Goal: Transaction & Acquisition: Obtain resource

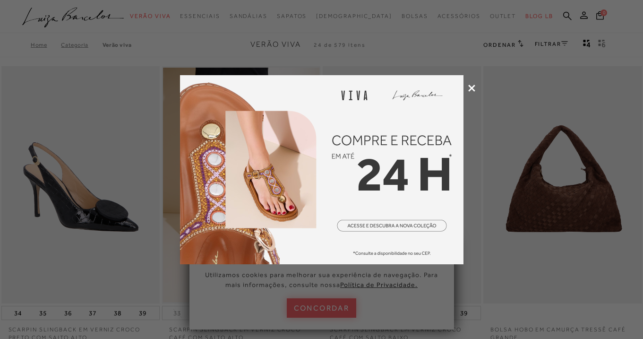
click at [474, 86] on icon at bounding box center [471, 88] width 7 height 7
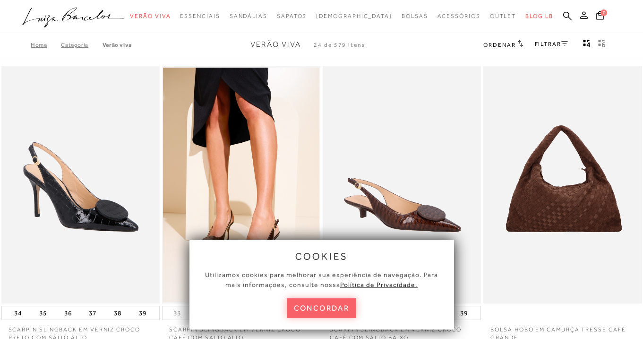
click at [340, 306] on button "concordar" at bounding box center [322, 307] width 70 height 19
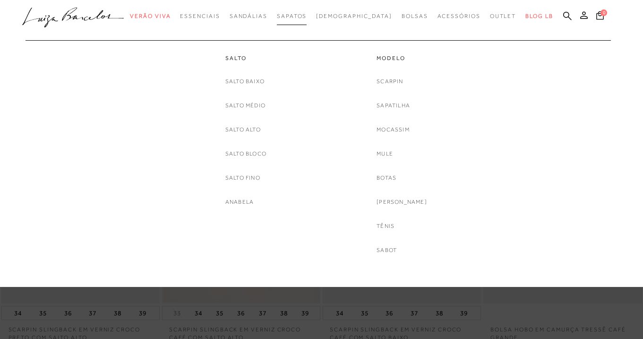
click at [307, 17] on span "Sapatos" at bounding box center [292, 16] width 30 height 7
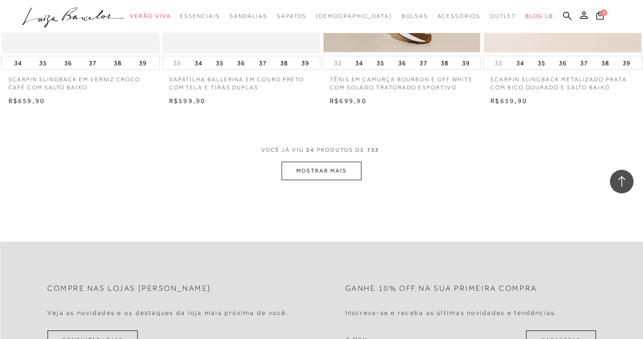
scroll to position [1764, 0]
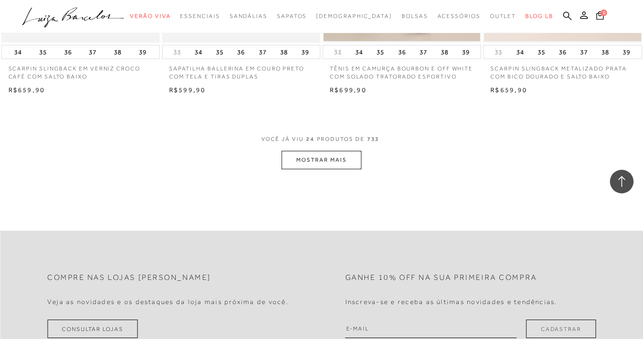
click at [314, 168] on button "MOSTRAR MAIS" at bounding box center [321, 160] width 79 height 18
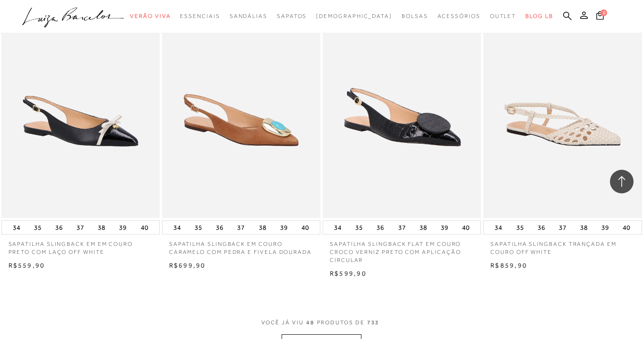
scroll to position [3451, 0]
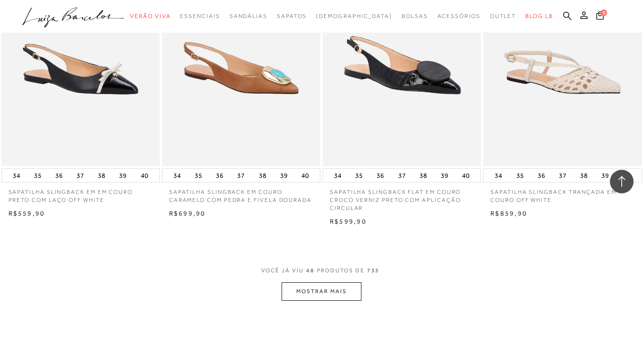
click at [330, 300] on button "MOSTRAR MAIS" at bounding box center [321, 291] width 79 height 18
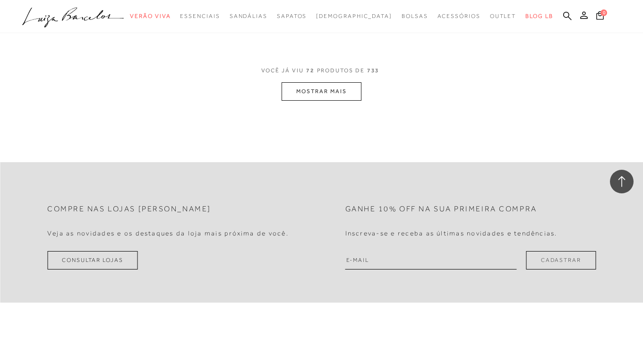
scroll to position [5498, 0]
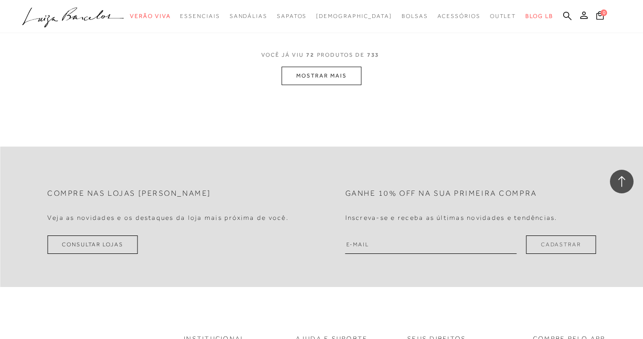
click at [344, 81] on button "MOSTRAR MAIS" at bounding box center [321, 76] width 79 height 18
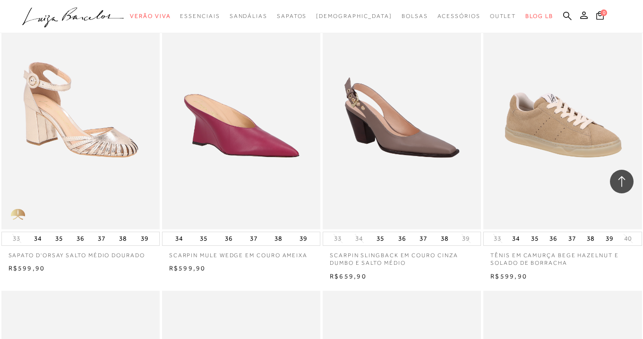
scroll to position [6137, 0]
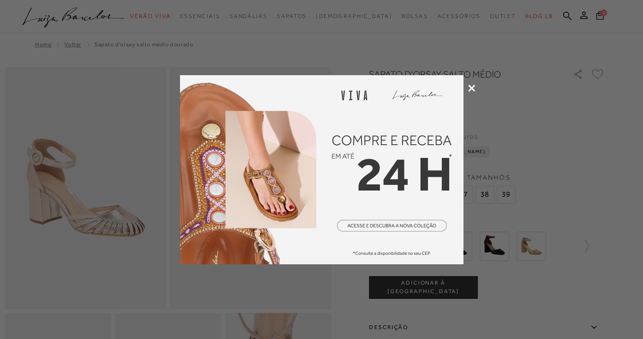
click at [470, 87] on icon at bounding box center [471, 88] width 7 height 7
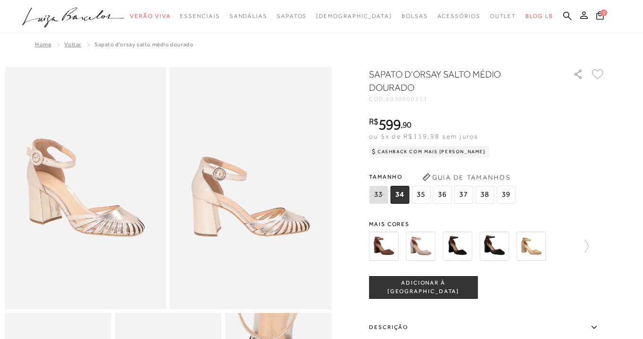
click at [418, 244] on img at bounding box center [420, 245] width 29 height 29
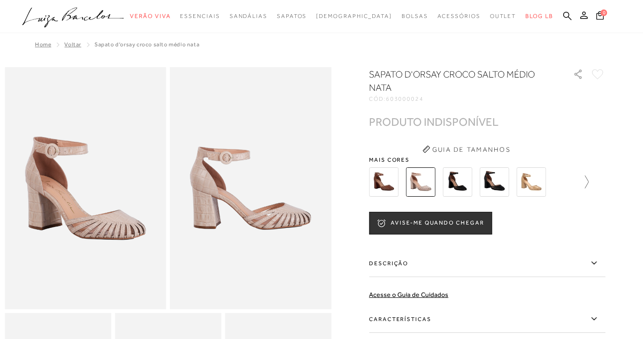
click at [587, 178] on icon at bounding box center [581, 181] width 13 height 13
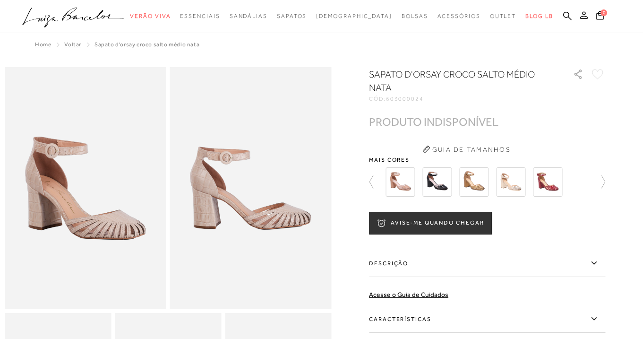
click at [512, 186] on img at bounding box center [510, 181] width 29 height 29
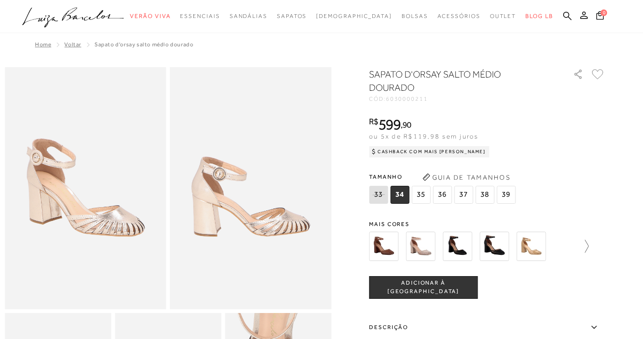
click at [583, 245] on icon at bounding box center [581, 246] width 13 height 13
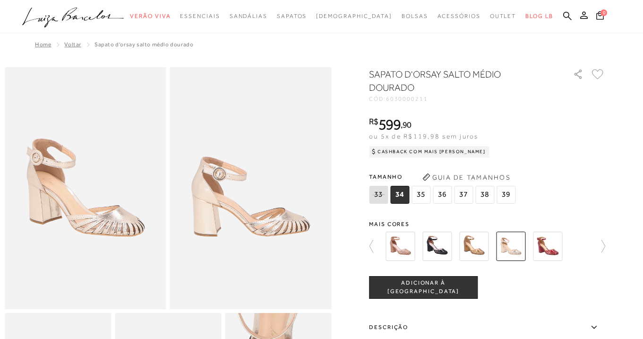
click at [515, 250] on img at bounding box center [510, 245] width 29 height 29
click at [513, 248] on img at bounding box center [510, 245] width 29 height 29
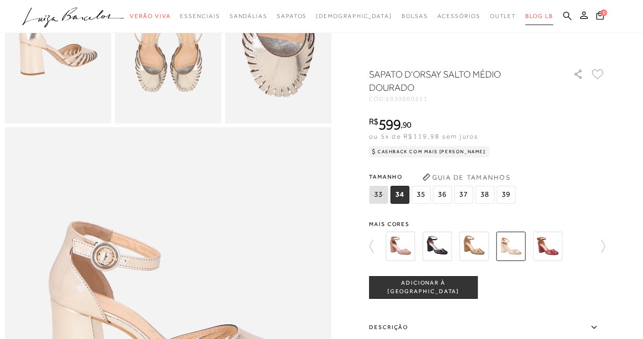
scroll to position [342, 0]
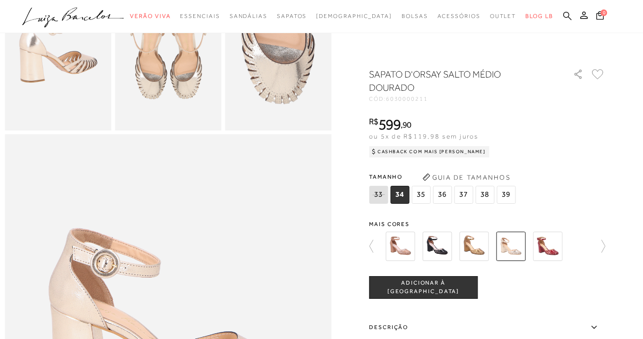
click at [564, 15] on icon at bounding box center [567, 15] width 9 height 9
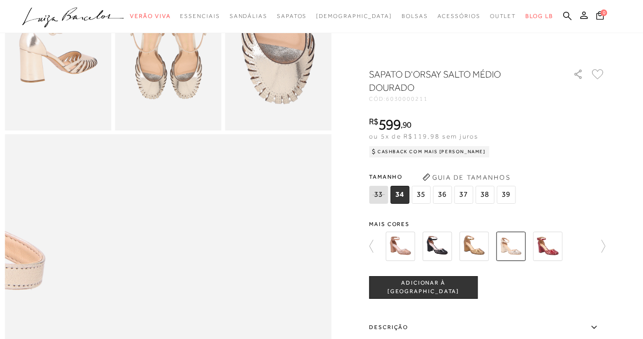
scroll to position [355, 0]
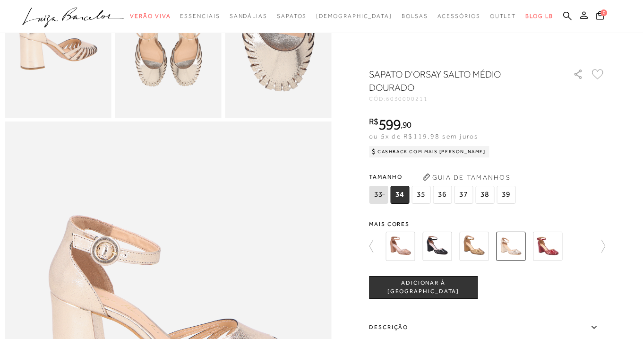
click at [464, 197] on span "37" at bounding box center [463, 195] width 19 height 18
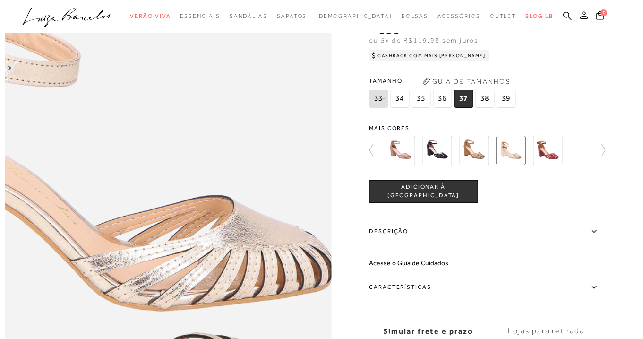
scroll to position [575, 0]
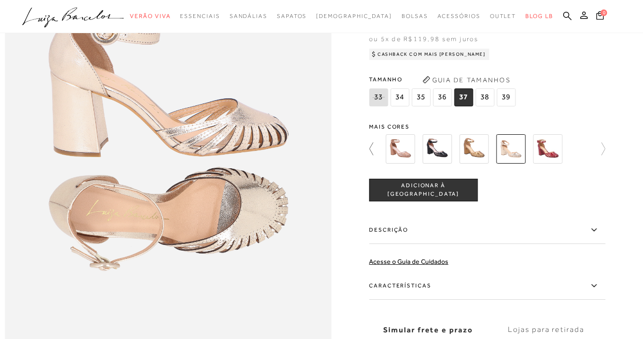
click at [369, 148] on icon at bounding box center [375, 148] width 13 height 13
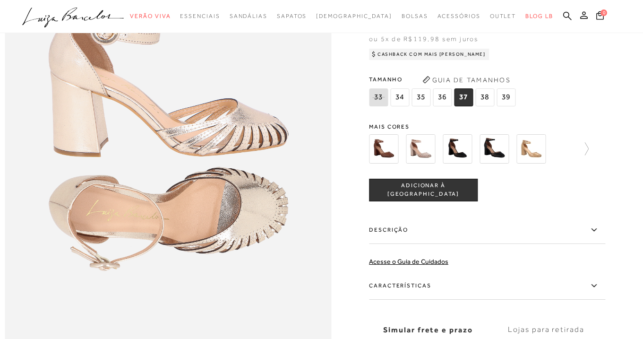
click at [381, 149] on img at bounding box center [383, 148] width 29 height 29
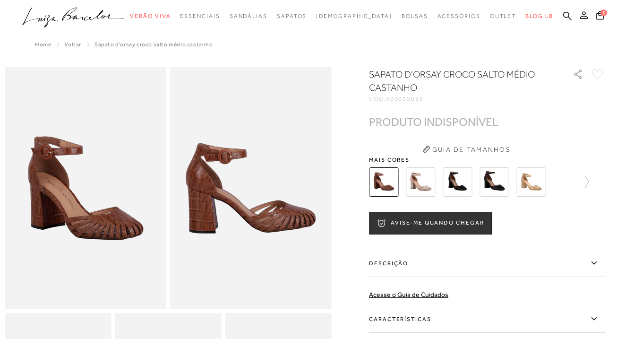
click at [415, 180] on img at bounding box center [420, 181] width 29 height 29
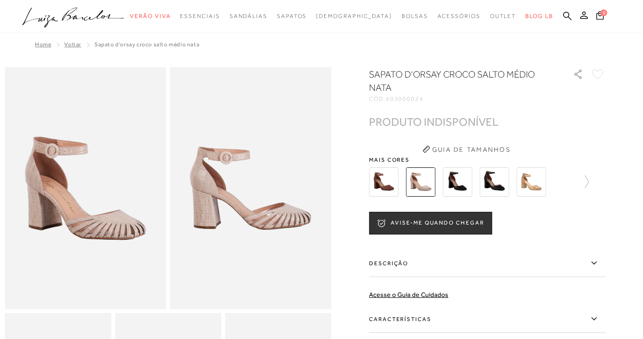
click at [455, 180] on img at bounding box center [457, 181] width 29 height 29
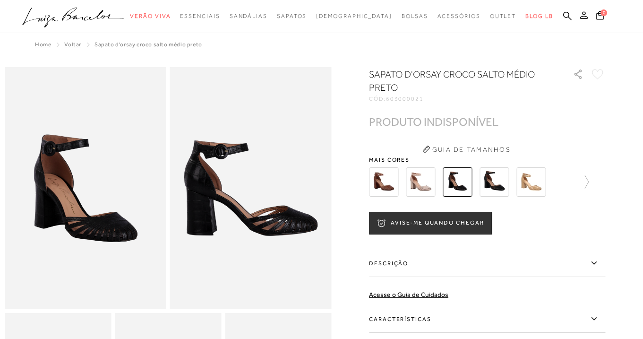
scroll to position [7, 0]
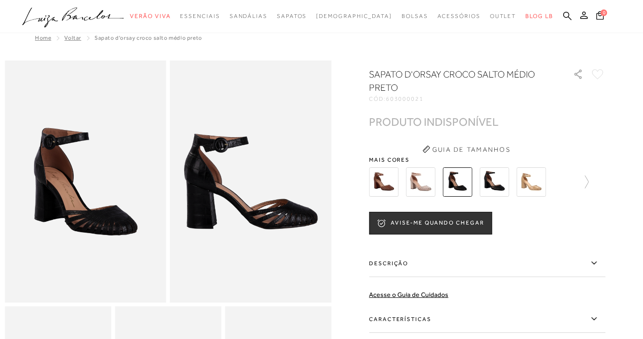
click at [489, 187] on img at bounding box center [494, 181] width 29 height 29
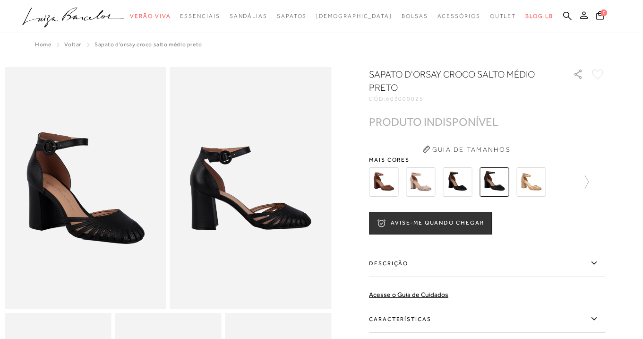
click at [529, 181] on img at bounding box center [530, 181] width 29 height 29
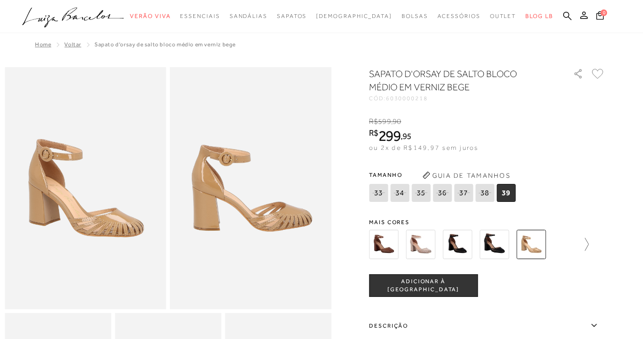
click at [586, 243] on icon at bounding box center [581, 244] width 13 height 13
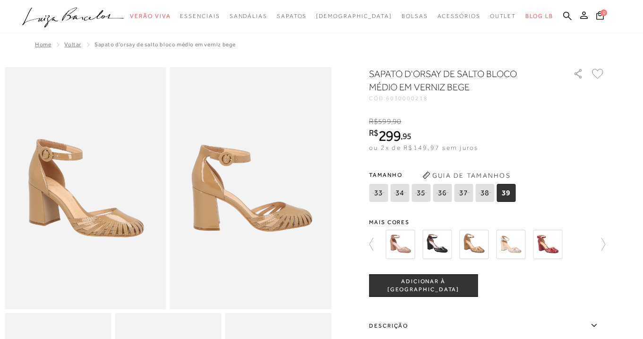
click at [399, 243] on img at bounding box center [399, 244] width 29 height 29
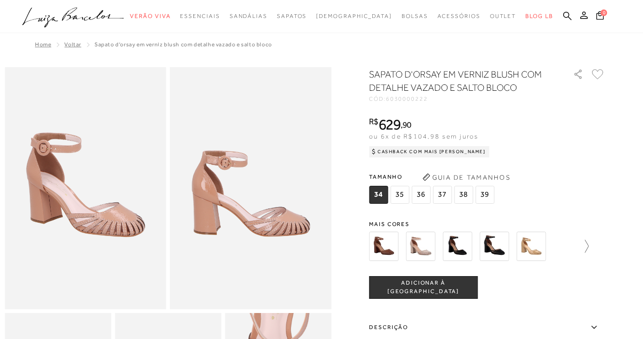
click at [586, 245] on icon at bounding box center [581, 246] width 13 height 13
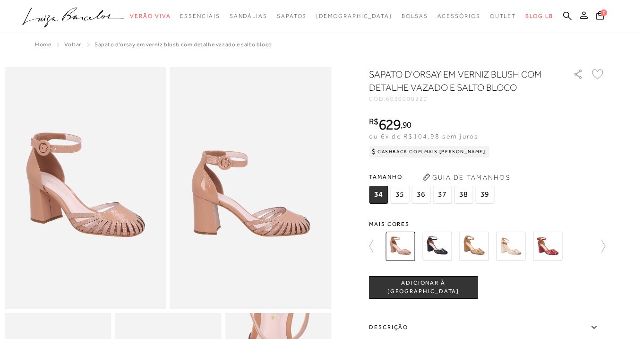
click at [473, 250] on img at bounding box center [473, 245] width 29 height 29
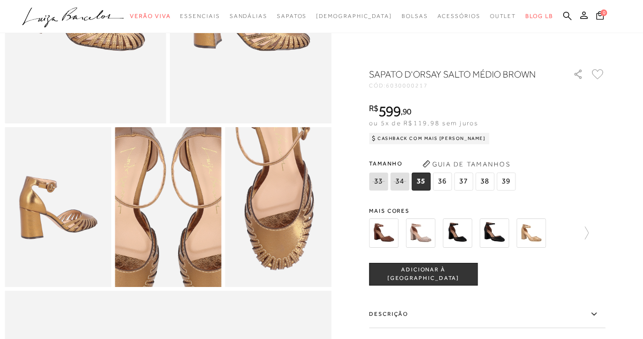
scroll to position [187, 0]
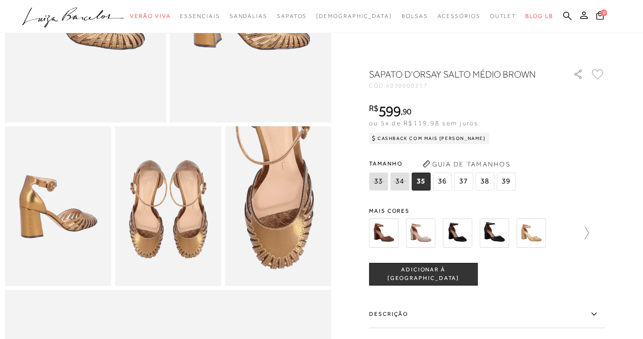
click at [586, 232] on icon at bounding box center [581, 232] width 13 height 13
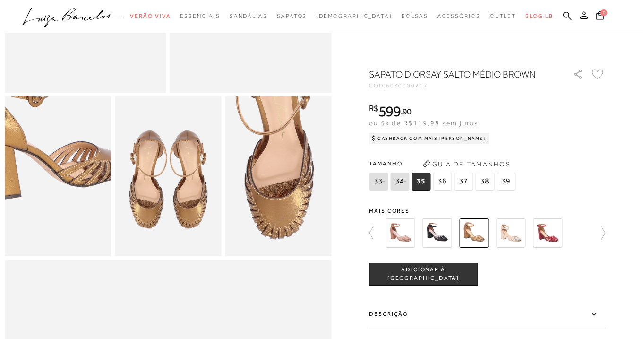
scroll to position [223, 0]
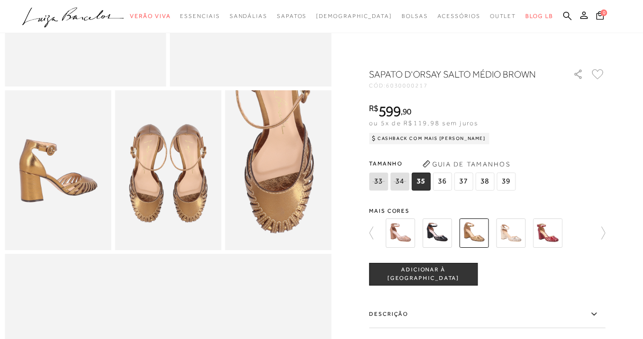
click at [513, 233] on img at bounding box center [510, 232] width 29 height 29
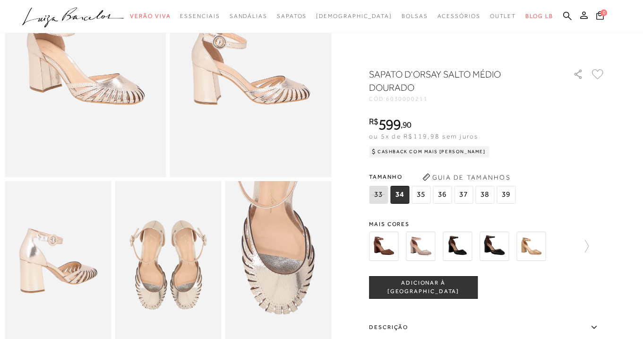
scroll to position [134, 0]
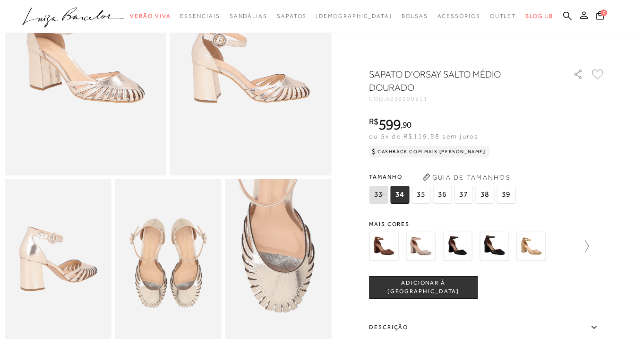
click at [582, 246] on icon at bounding box center [581, 246] width 13 height 13
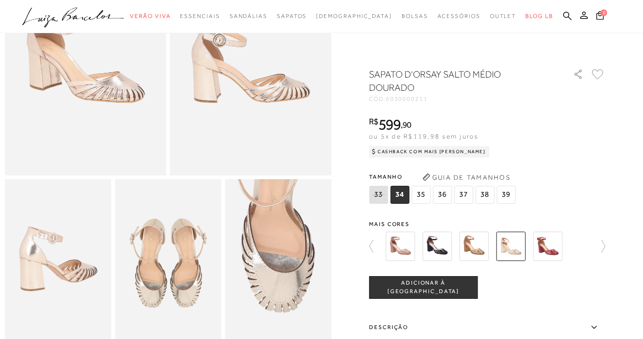
click at [582, 246] on div at bounding box center [484, 246] width 203 height 35
click at [538, 248] on img at bounding box center [547, 245] width 29 height 29
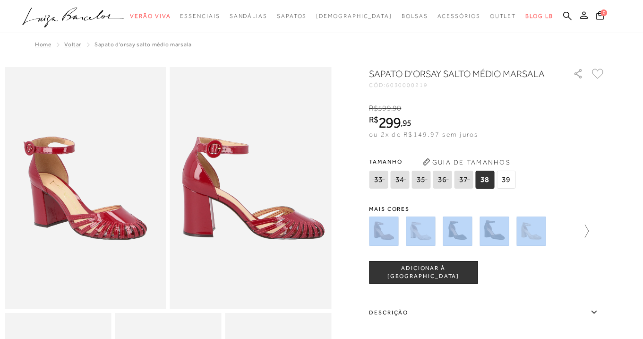
click at [585, 232] on icon at bounding box center [581, 230] width 13 height 13
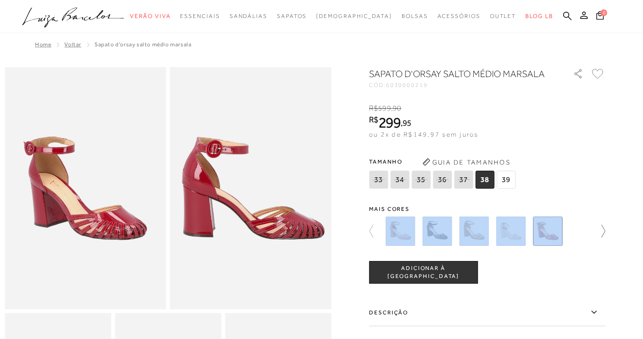
click at [599, 230] on icon at bounding box center [598, 230] width 13 height 13
click at [599, 231] on icon at bounding box center [598, 230] width 13 height 13
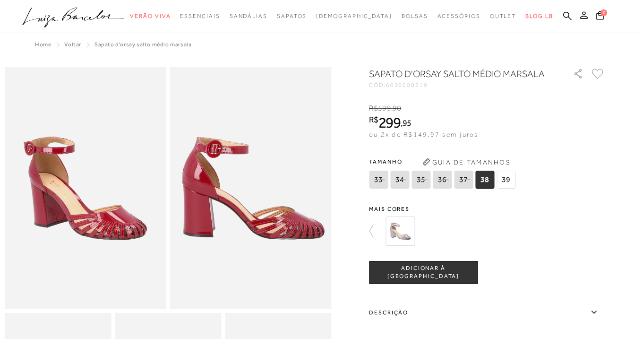
click at [528, 263] on div "tamanho 33 34 35 36 37 38 39" at bounding box center [487, 272] width 236 height 23
click at [401, 232] on img at bounding box center [399, 230] width 29 height 29
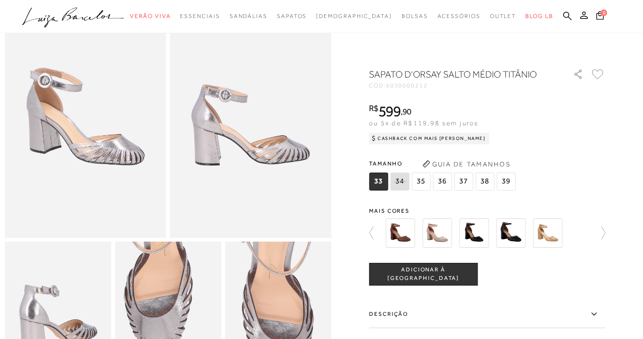
scroll to position [72, 0]
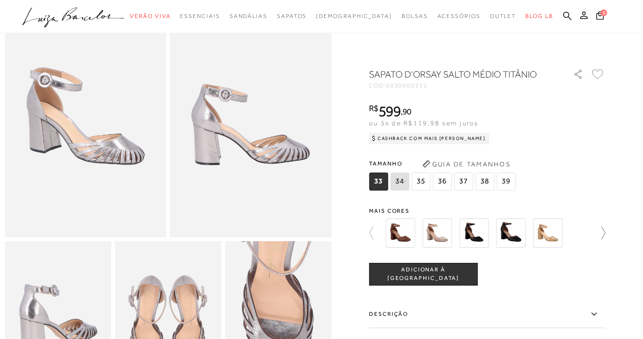
click at [604, 231] on icon at bounding box center [598, 232] width 13 height 13
click at [478, 239] on img at bounding box center [473, 232] width 29 height 29
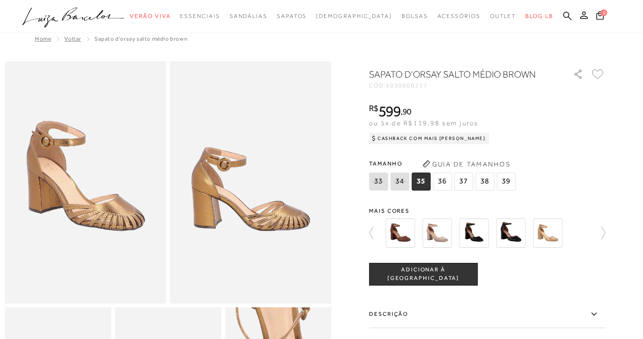
scroll to position [8, 0]
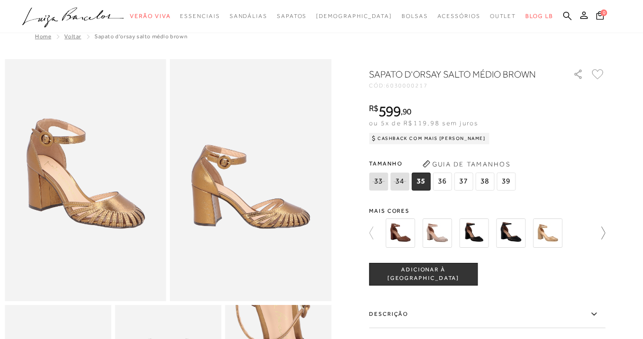
click at [602, 236] on icon at bounding box center [603, 232] width 4 height 13
click at [508, 238] on img at bounding box center [510, 232] width 29 height 29
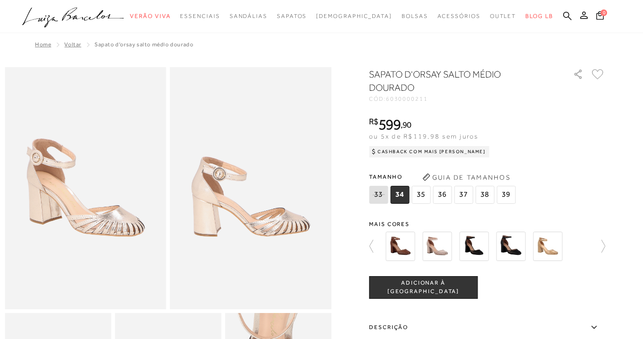
click at [444, 248] on img at bounding box center [436, 245] width 29 height 29
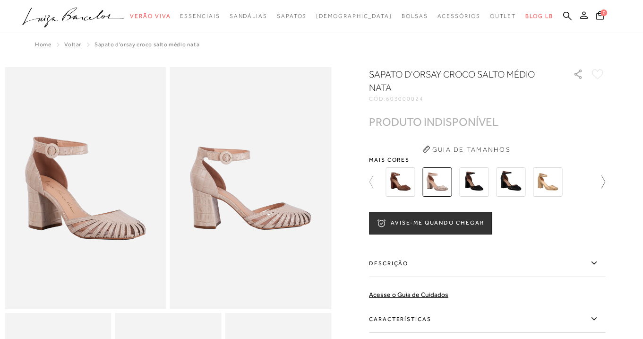
click at [599, 183] on icon at bounding box center [598, 181] width 13 height 13
click at [406, 190] on img at bounding box center [399, 181] width 29 height 29
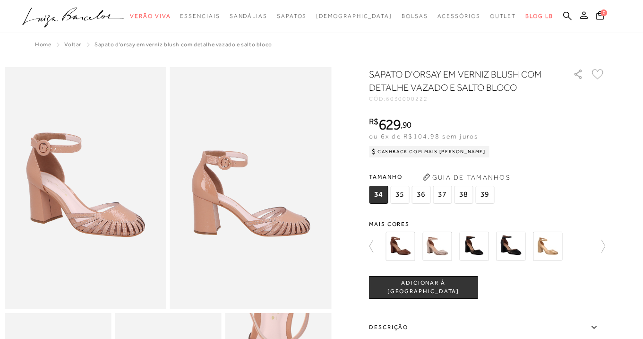
click at [602, 244] on icon at bounding box center [598, 246] width 13 height 13
click at [602, 244] on div at bounding box center [493, 246] width 220 height 35
drag, startPoint x: 94, startPoint y: 43, endPoint x: 134, endPoint y: 44, distance: 40.2
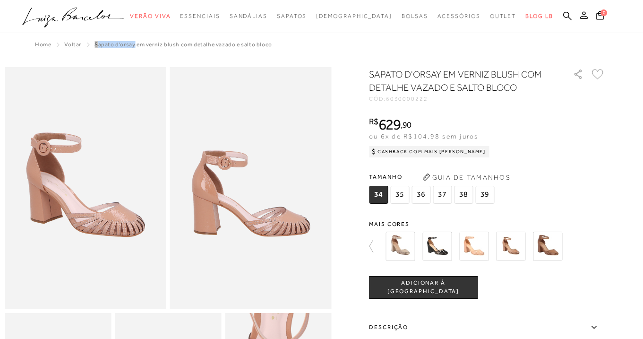
click at [133, 44] on div "Home Voltar SAPATO D'ORSAY EM VERNIZ BLUSH COM DETALHE VAZADO E SALTO BLOCO" at bounding box center [322, 45] width 634 height 25
copy span "SAPATO D'ORSAY"
click at [566, 18] on icon at bounding box center [567, 15] width 9 height 9
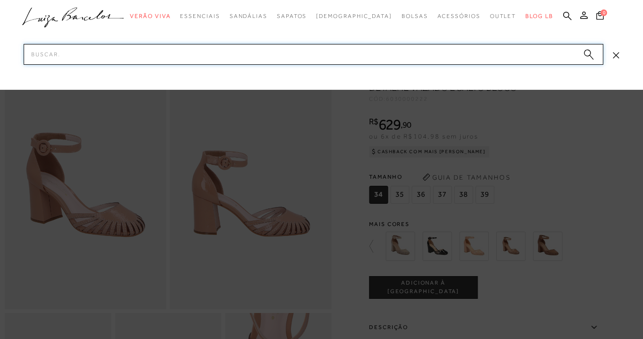
click at [312, 49] on input "Pesquisar" at bounding box center [314, 54] width 580 height 21
paste input "SAPATO D'ORSAY"
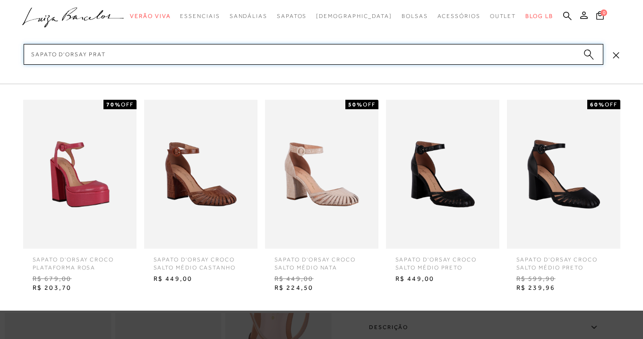
type input "SAPATO D'ORSAY prata"
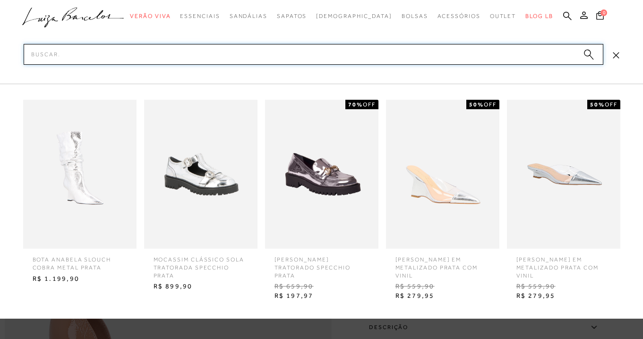
scroll to position [323, 0]
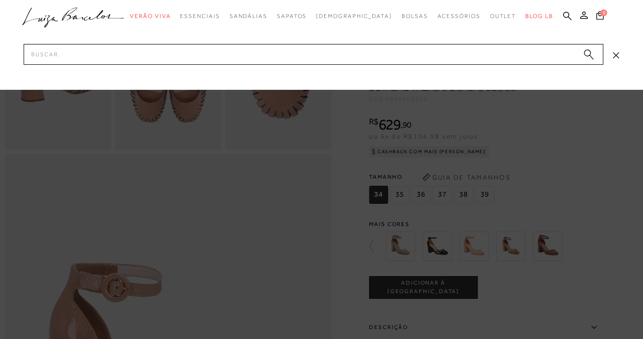
click at [616, 56] on icon at bounding box center [616, 55] width 6 height 6
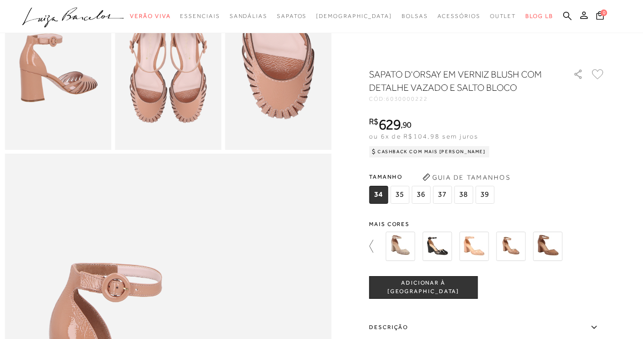
click at [369, 241] on icon at bounding box center [375, 246] width 13 height 13
click at [370, 241] on icon at bounding box center [375, 246] width 13 height 13
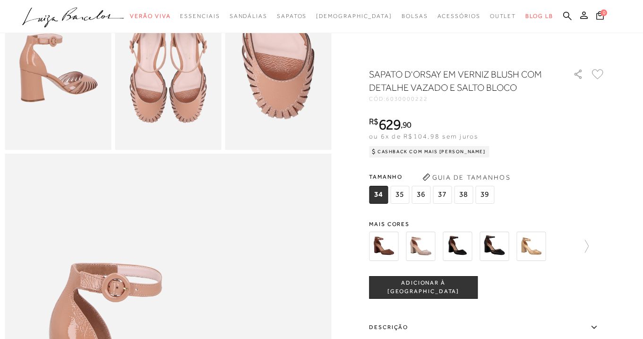
click at [589, 245] on div at bounding box center [487, 246] width 236 height 35
click at [588, 245] on icon at bounding box center [581, 246] width 13 height 13
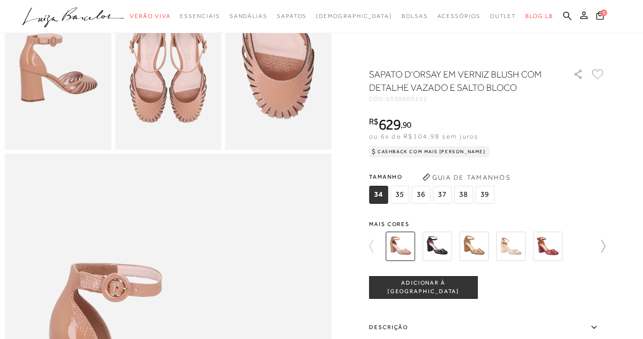
click at [603, 248] on icon at bounding box center [598, 246] width 13 height 13
click at [602, 245] on icon at bounding box center [598, 246] width 13 height 13
click at [404, 247] on img at bounding box center [399, 245] width 29 height 29
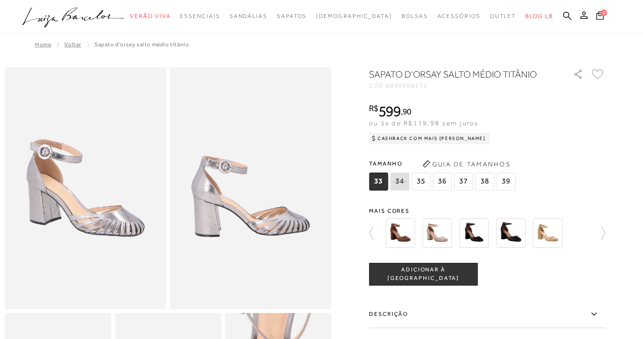
click at [474, 225] on img at bounding box center [473, 232] width 29 height 29
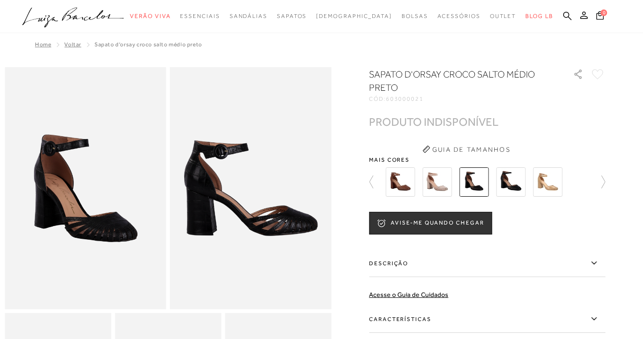
click at [511, 192] on img at bounding box center [510, 181] width 29 height 29
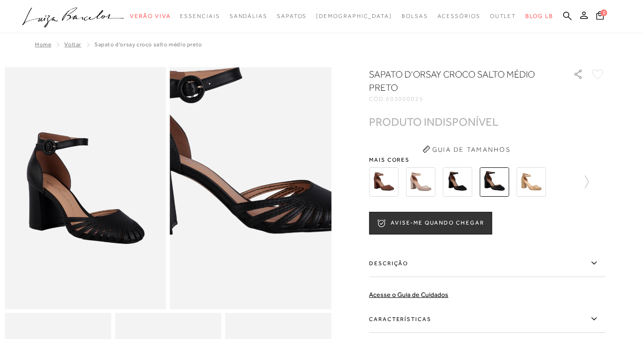
click at [262, 225] on img at bounding box center [241, 151] width 323 height 484
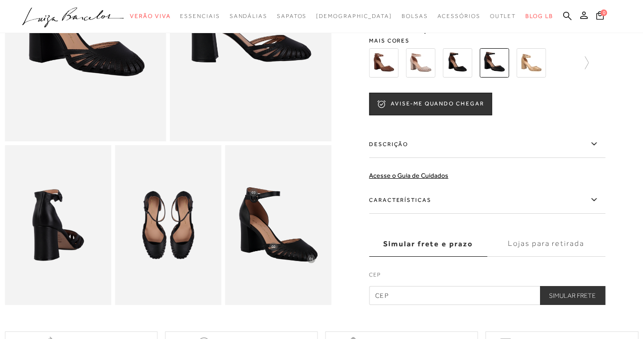
scroll to position [177, 0]
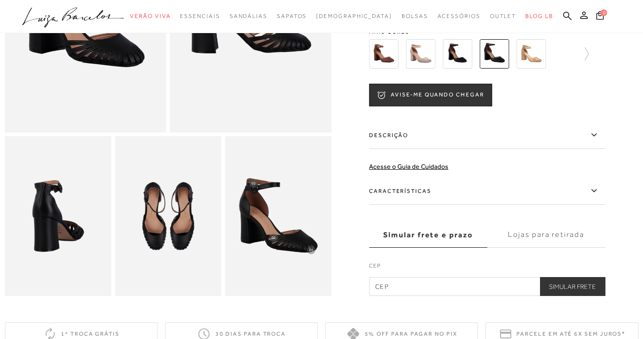
click at [188, 231] on img at bounding box center [168, 216] width 106 height 160
click at [497, 56] on img at bounding box center [494, 53] width 29 height 29
click at [457, 60] on img at bounding box center [457, 53] width 29 height 29
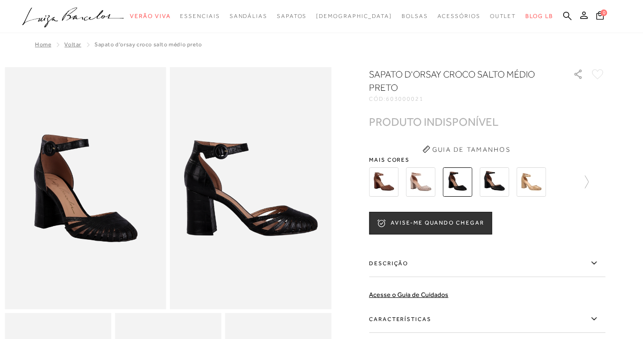
click at [494, 184] on img at bounding box center [494, 181] width 29 height 29
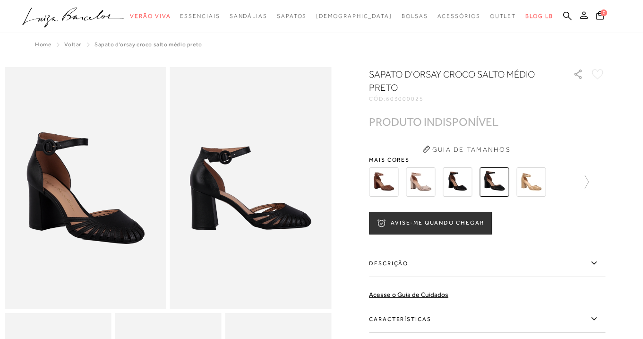
click at [455, 182] on img at bounding box center [457, 181] width 29 height 29
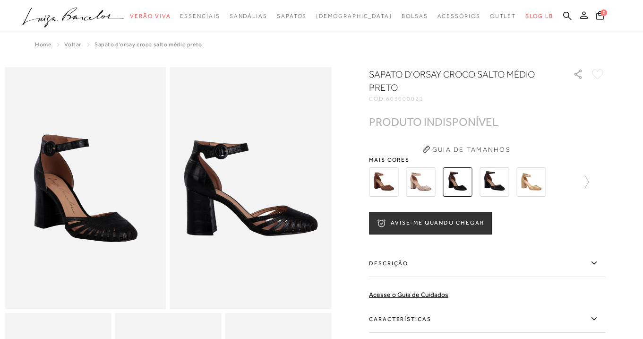
click at [493, 185] on img at bounding box center [494, 181] width 29 height 29
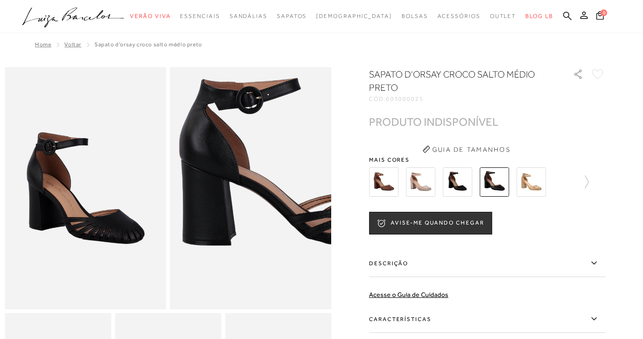
click at [201, 214] on img at bounding box center [300, 162] width 323 height 484
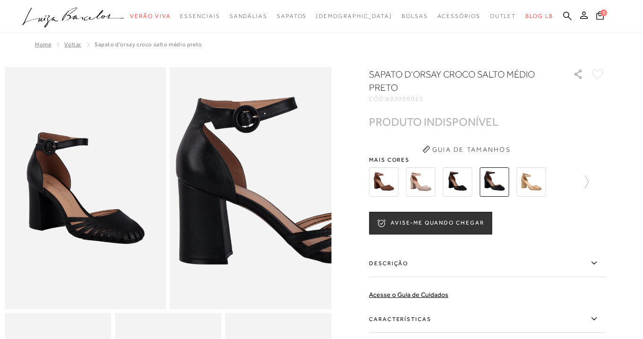
click at [204, 196] on img at bounding box center [297, 181] width 323 height 484
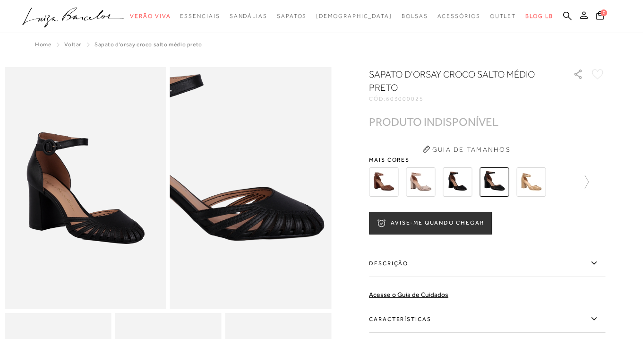
click at [298, 218] on img at bounding box center [203, 158] width 323 height 484
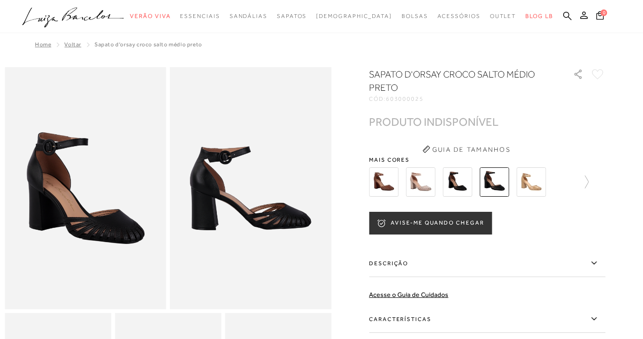
click at [402, 229] on button "AVISE-ME QUANDO CHEGAR" at bounding box center [430, 223] width 123 height 23
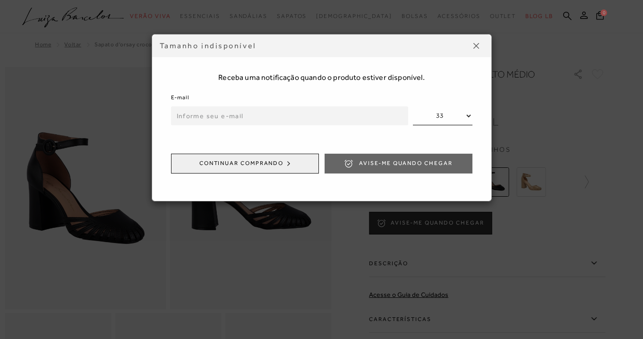
click at [206, 115] on input "email" at bounding box center [289, 115] width 237 height 19
type input "marianafmsarmento@gmail.com"
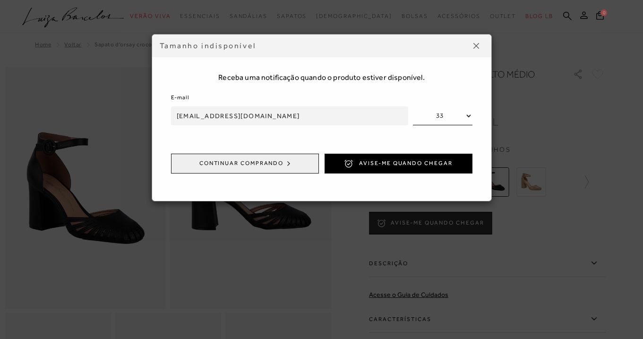
click at [465, 117] on select "33 34 35 36 37 38 39 40" at bounding box center [443, 115] width 60 height 19
select select
click at [413, 106] on select "33 34 35 36 37 38 39 40" at bounding box center [443, 115] width 60 height 19
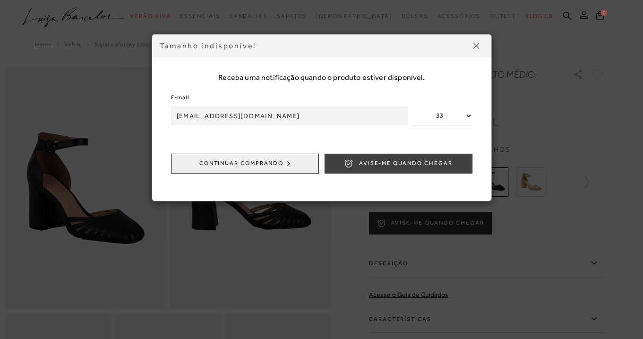
click at [402, 162] on span "Avise-me quando chegar" at bounding box center [405, 163] width 93 height 8
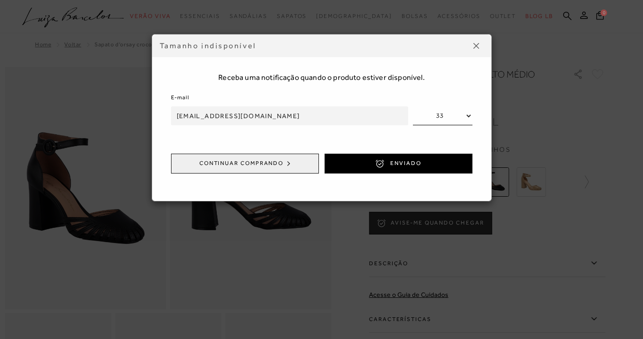
click at [477, 44] on img at bounding box center [476, 46] width 6 height 6
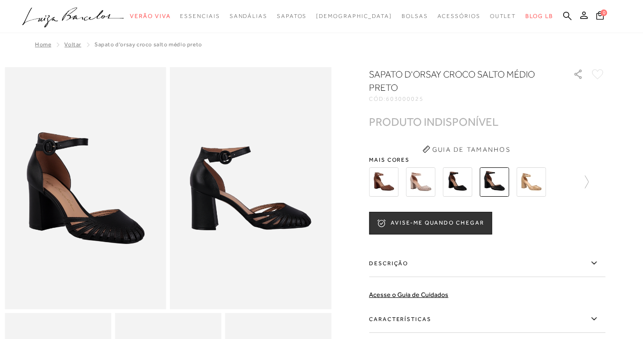
click at [420, 193] on img at bounding box center [420, 181] width 29 height 29
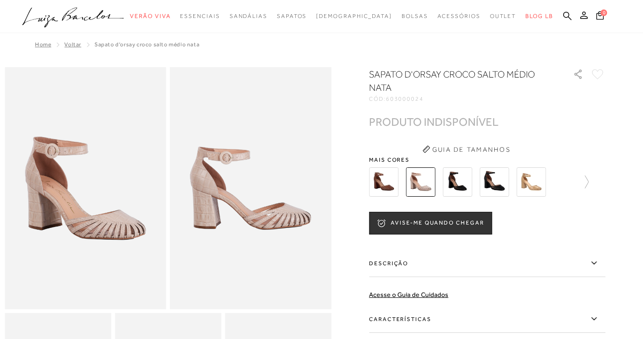
click at [386, 186] on img at bounding box center [383, 181] width 29 height 29
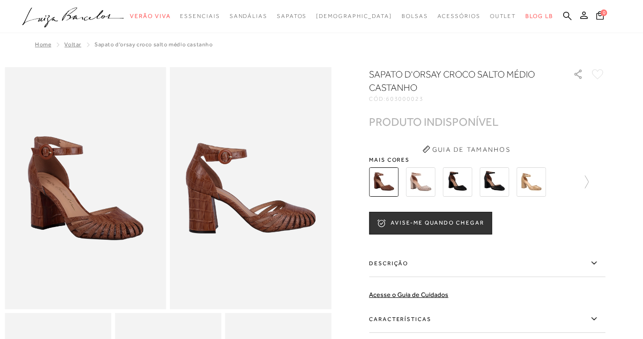
click at [421, 185] on img at bounding box center [420, 181] width 29 height 29
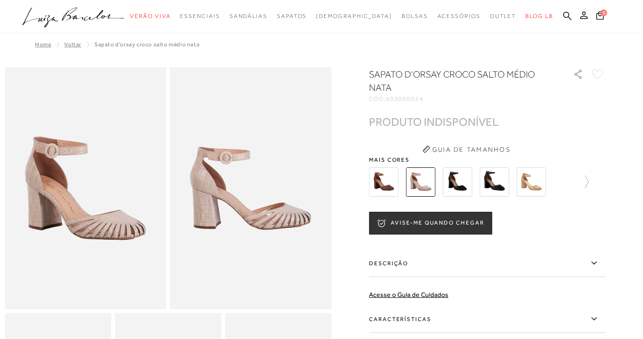
click at [539, 183] on img at bounding box center [530, 181] width 29 height 29
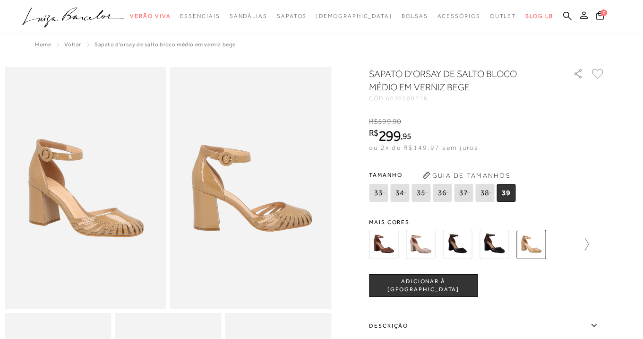
click at [587, 244] on icon at bounding box center [581, 244] width 13 height 13
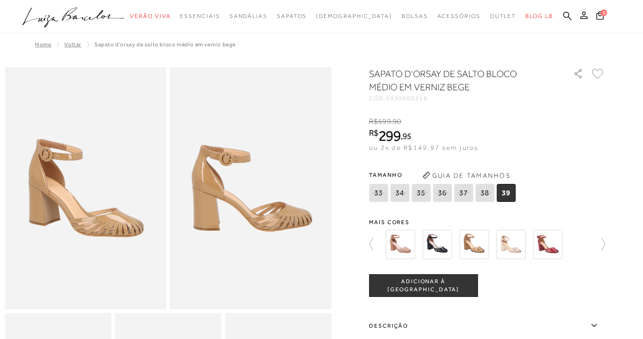
click at [505, 246] on img at bounding box center [510, 244] width 29 height 29
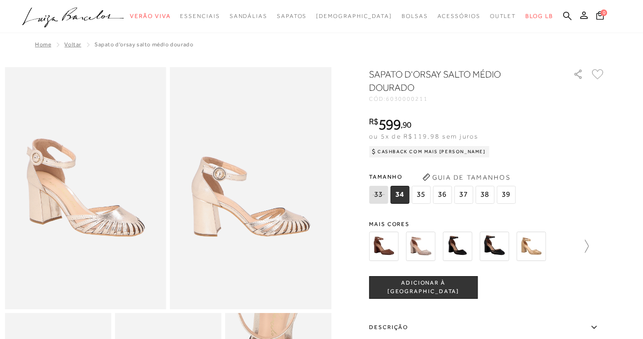
click at [586, 246] on icon at bounding box center [581, 246] width 13 height 13
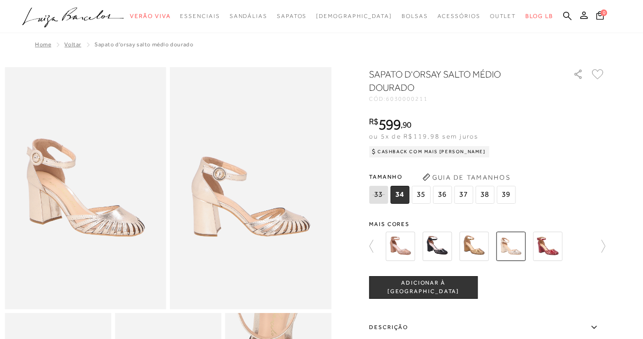
click at [554, 245] on img at bounding box center [547, 245] width 29 height 29
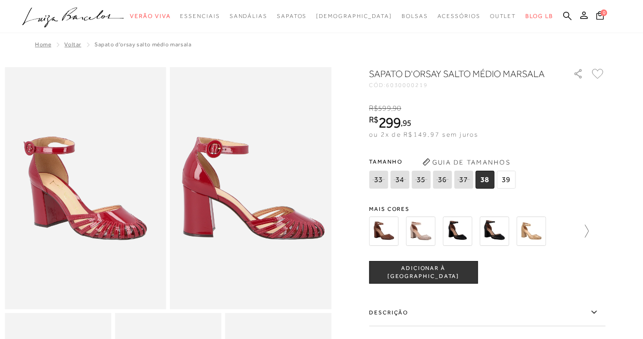
click at [586, 230] on icon at bounding box center [581, 230] width 13 height 13
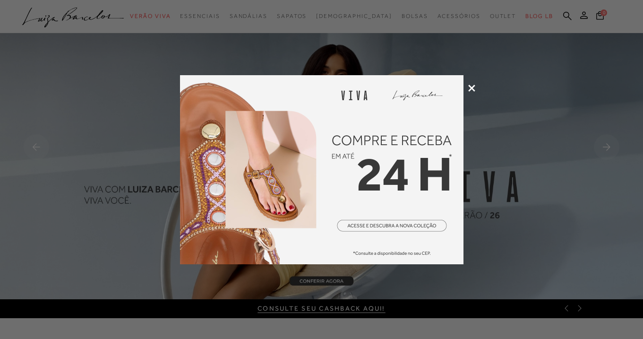
scroll to position [4, 0]
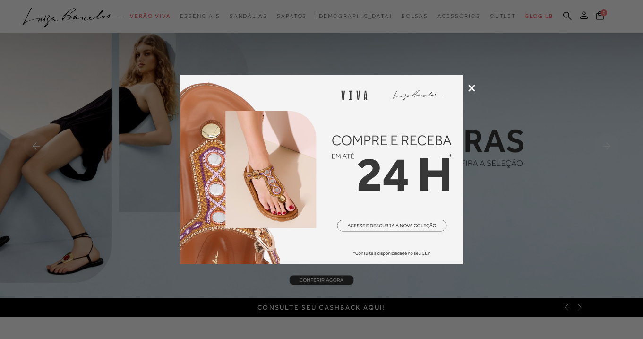
click at [471, 86] on icon at bounding box center [471, 88] width 7 height 7
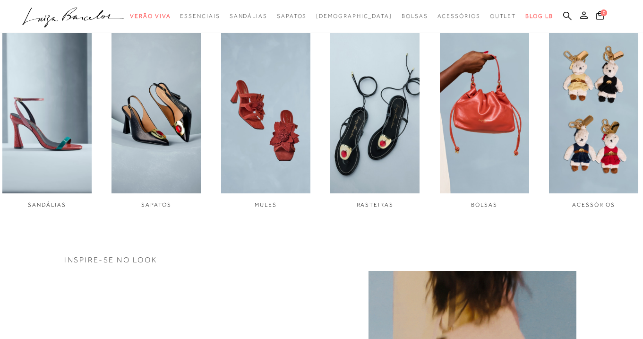
scroll to position [0, 0]
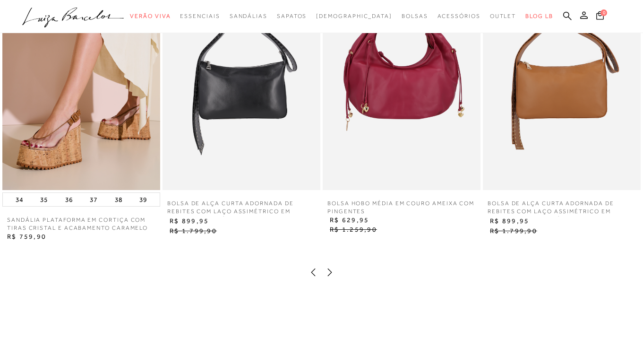
scroll to position [693, 0]
